Goal: Transaction & Acquisition: Purchase product/service

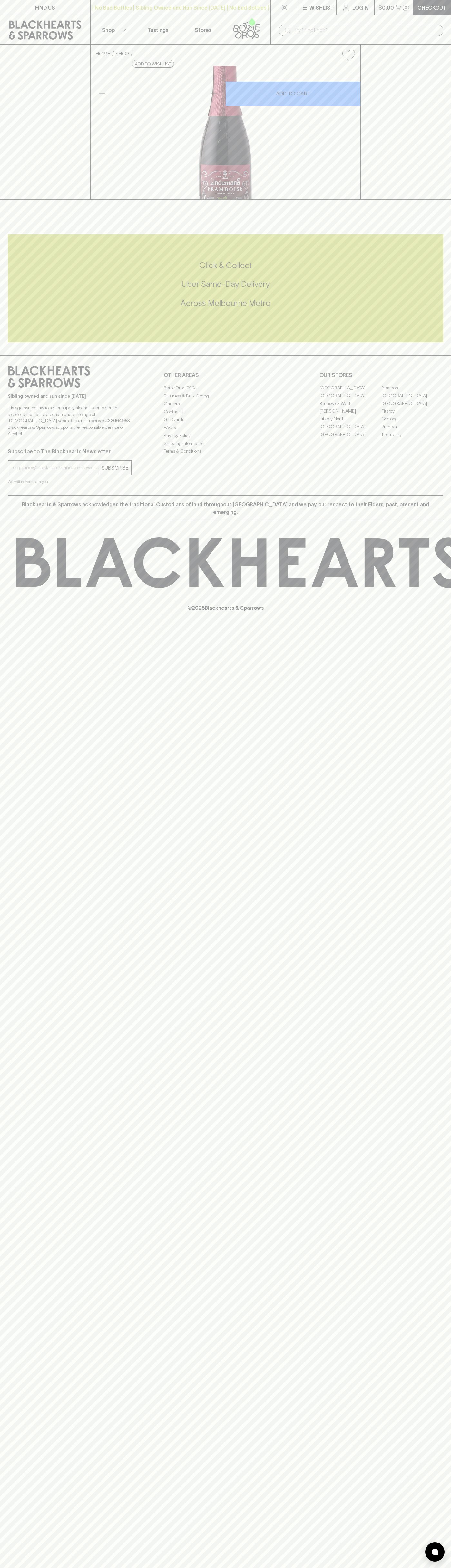
click at [216, 15] on div "| No Bad Bottles | Sibling Owned and Run Since 2006 | No Bad Bottles | Sibling …" at bounding box center [180, 8] width 180 height 15
click at [439, 1101] on div "FIND US | No Bad Bottles | Sibling Owned and Run Since 2006 | No Bad Bottles | …" at bounding box center [225, 784] width 451 height 1568
click at [141, 1568] on html "FIND US | No Bad Bottles | Sibling Owned and Run Since 2006 | No Bad Bottles | …" at bounding box center [225, 784] width 451 height 1568
click at [19, 387] on icon at bounding box center [48, 376] width 83 height 22
